Goal: Task Accomplishment & Management: Manage account settings

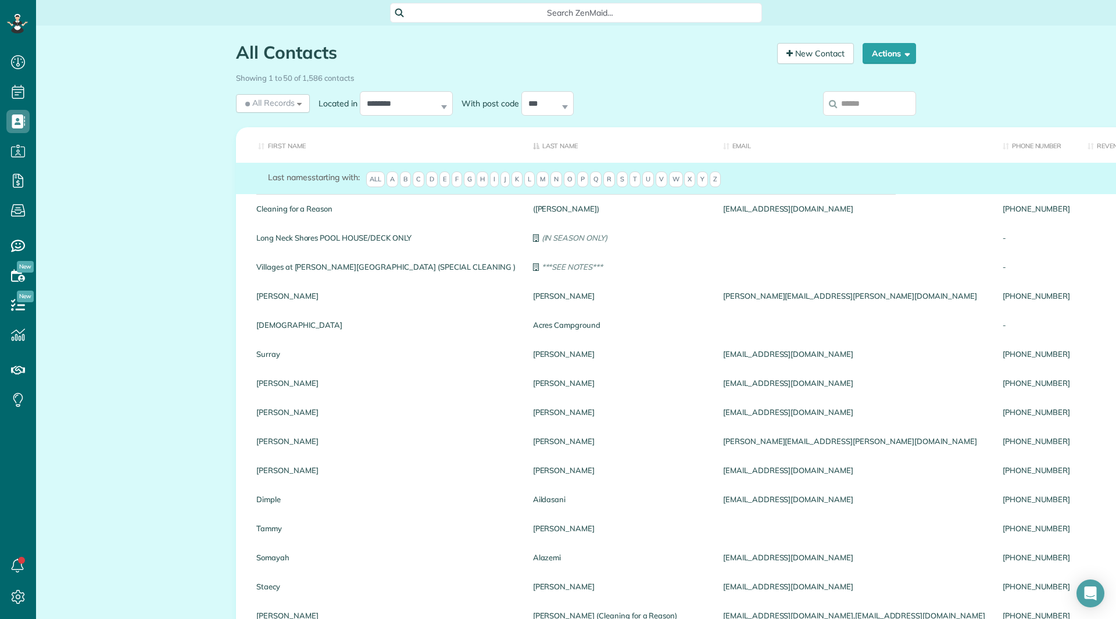
scroll to position [5, 5]
click at [857, 101] on input "search" at bounding box center [869, 103] width 93 height 24
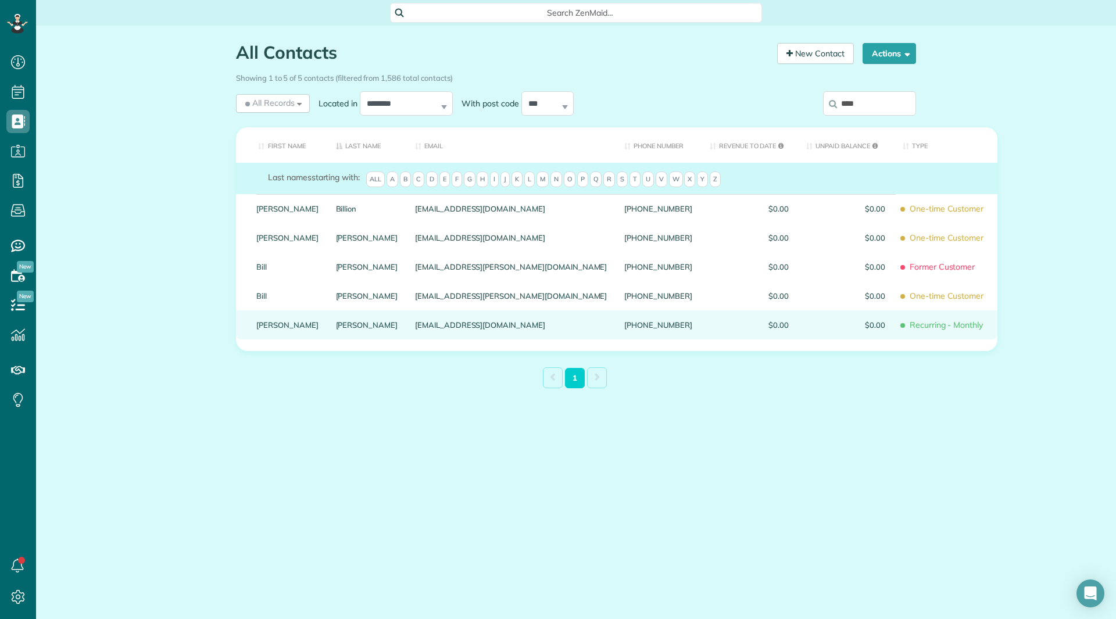
type input "****"
click at [264, 329] on link "Billie" at bounding box center [287, 325] width 62 height 8
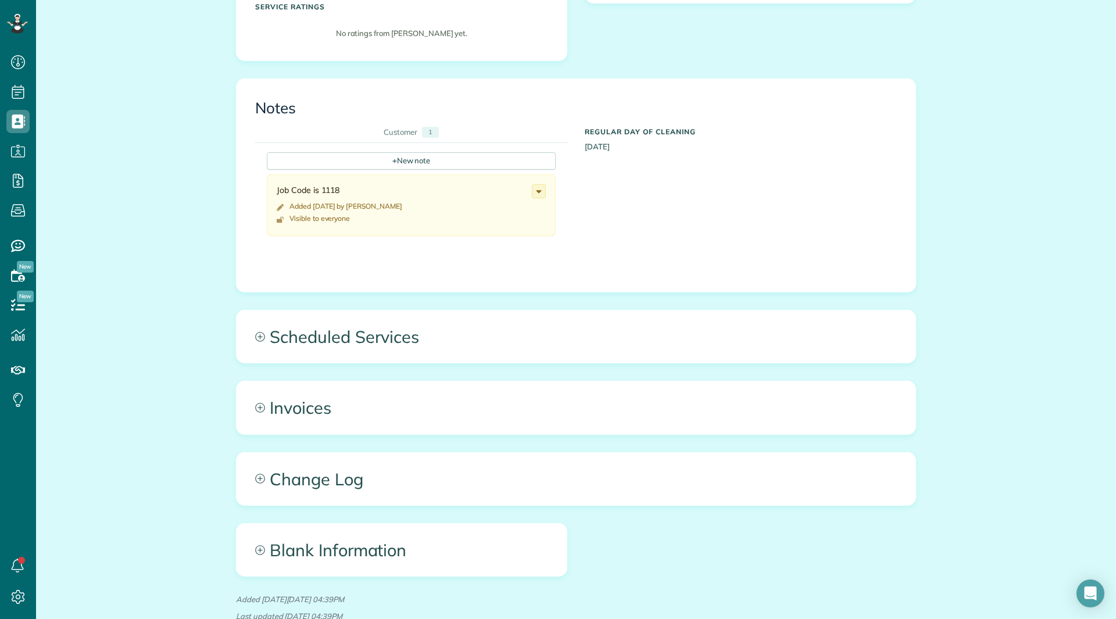
scroll to position [349, 0]
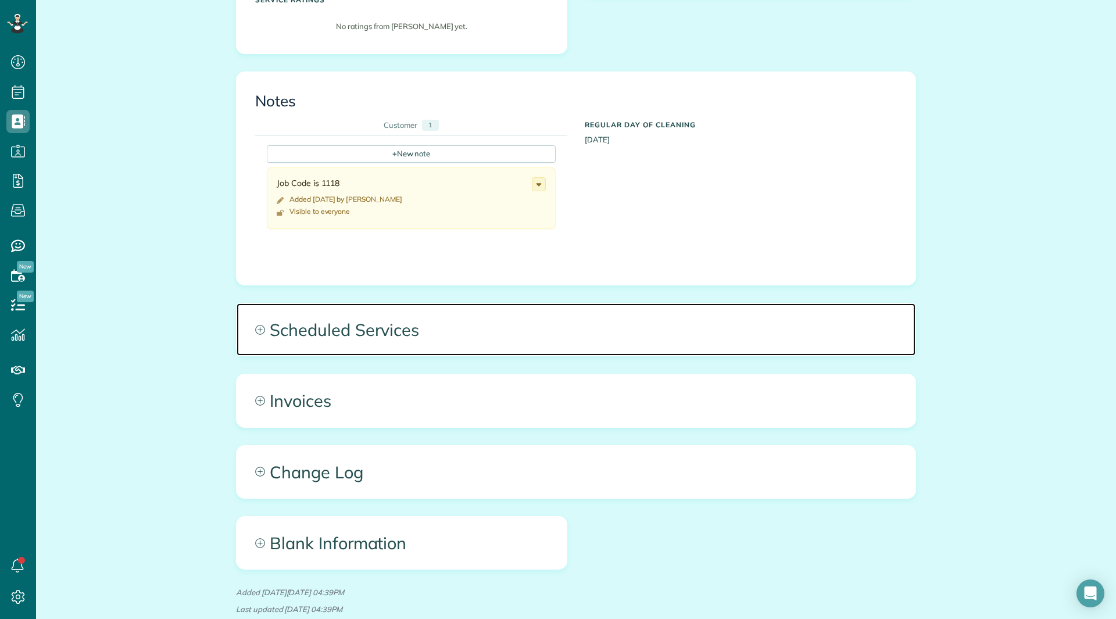
click at [364, 327] on span "Scheduled Services" at bounding box center [576, 329] width 679 height 52
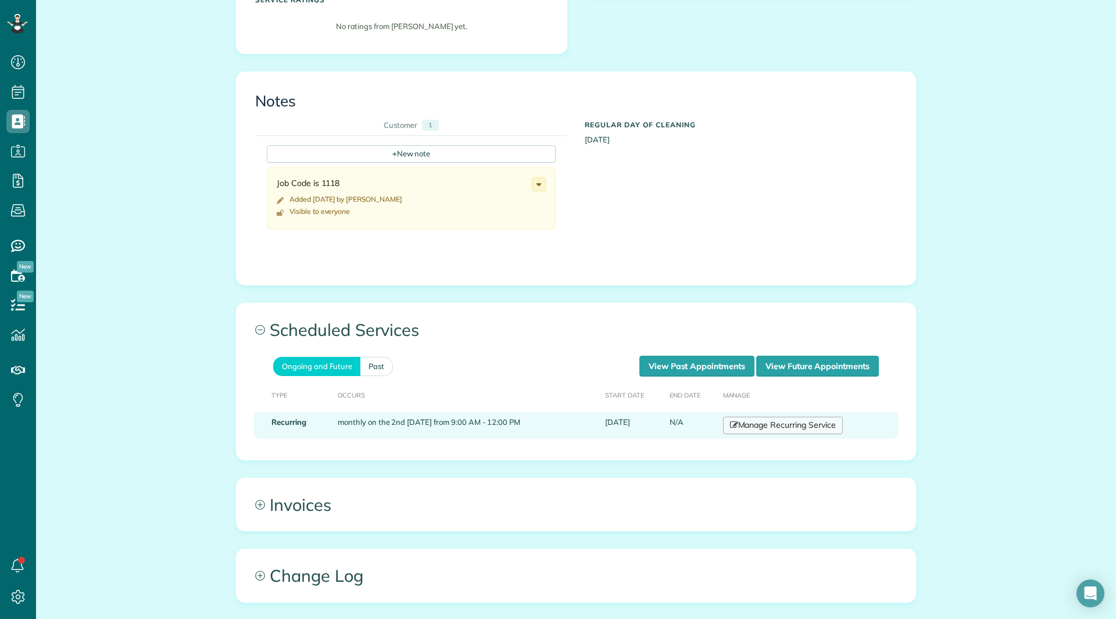
click at [802, 430] on link "Manage Recurring Service" at bounding box center [783, 425] width 120 height 17
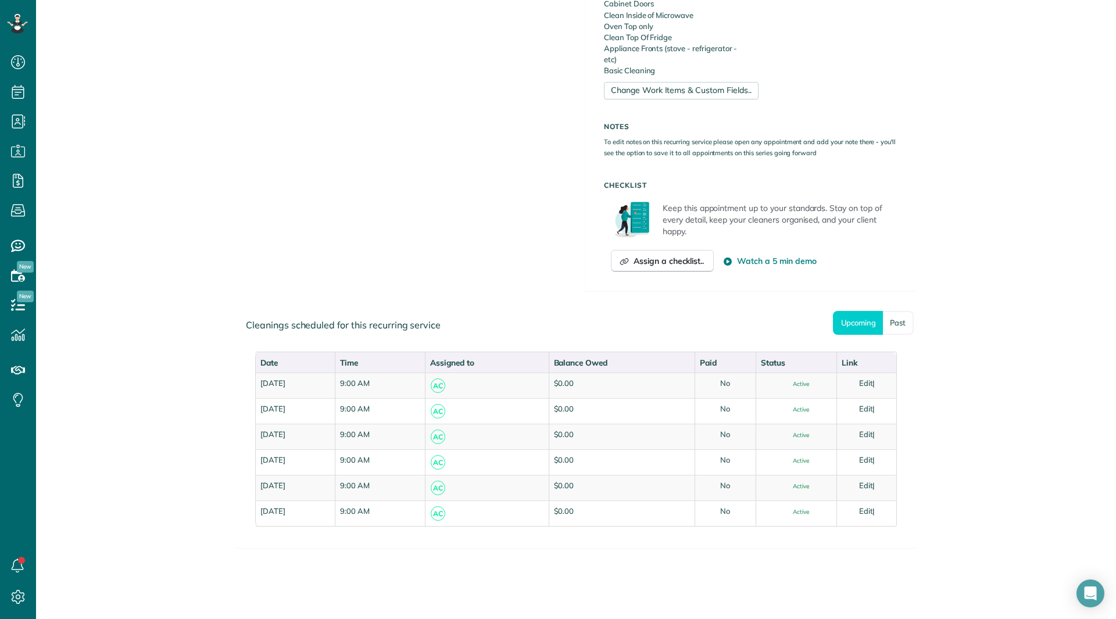
scroll to position [598, 0]
